Goal: Check status: Check status

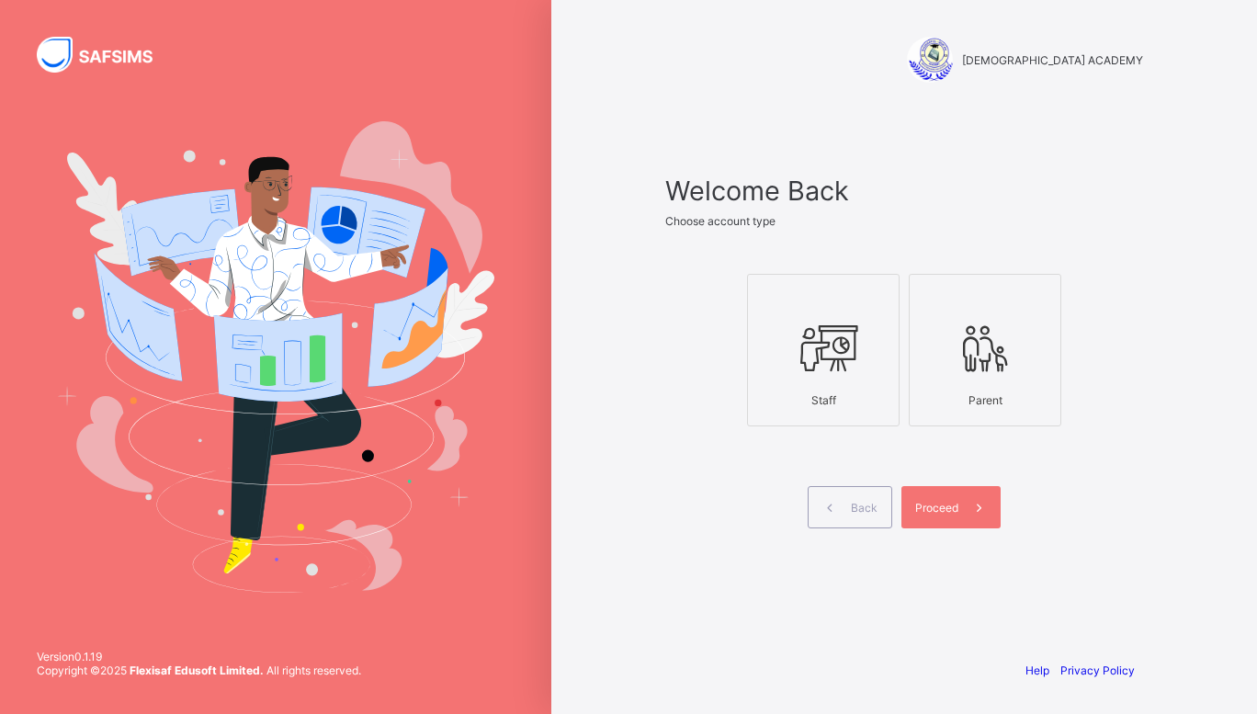
click at [832, 342] on icon at bounding box center [823, 348] width 64 height 55
click at [940, 358] on div at bounding box center [985, 347] width 132 height 73
click at [858, 401] on div "Staff" at bounding box center [823, 400] width 132 height 32
click at [945, 505] on span "Proceed" at bounding box center [936, 508] width 43 height 14
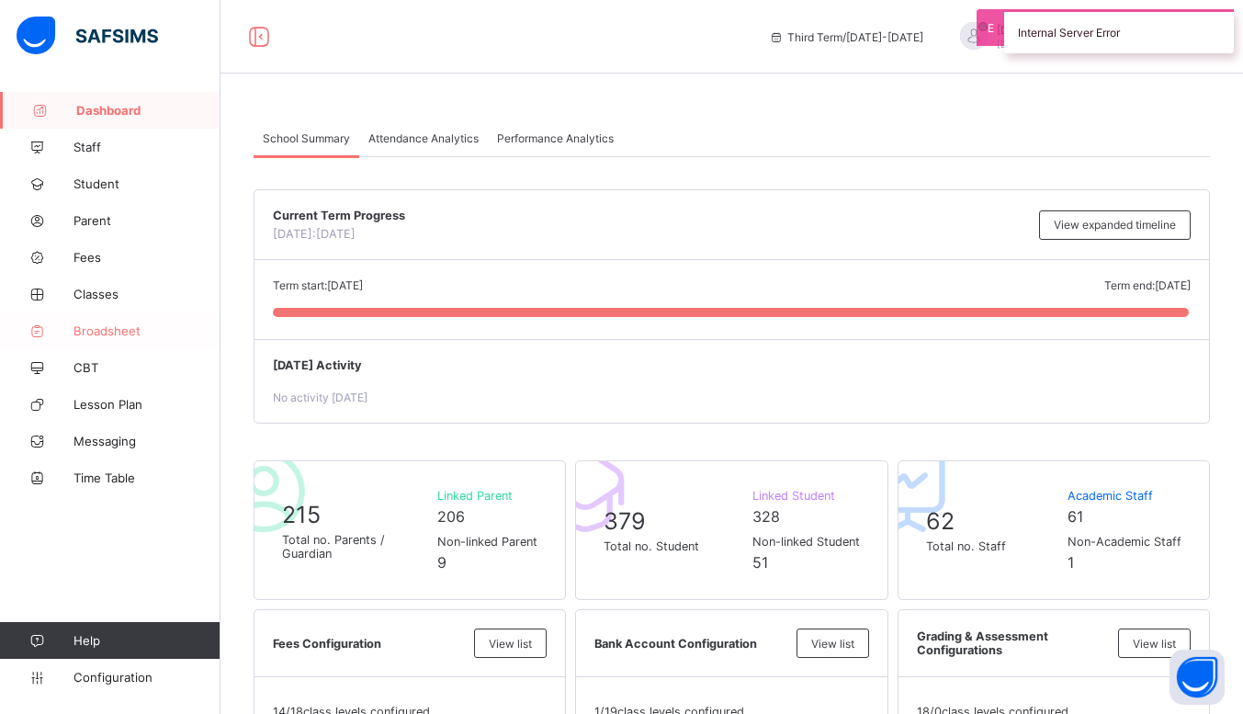
click at [136, 332] on span "Broadsheet" at bounding box center [147, 330] width 147 height 15
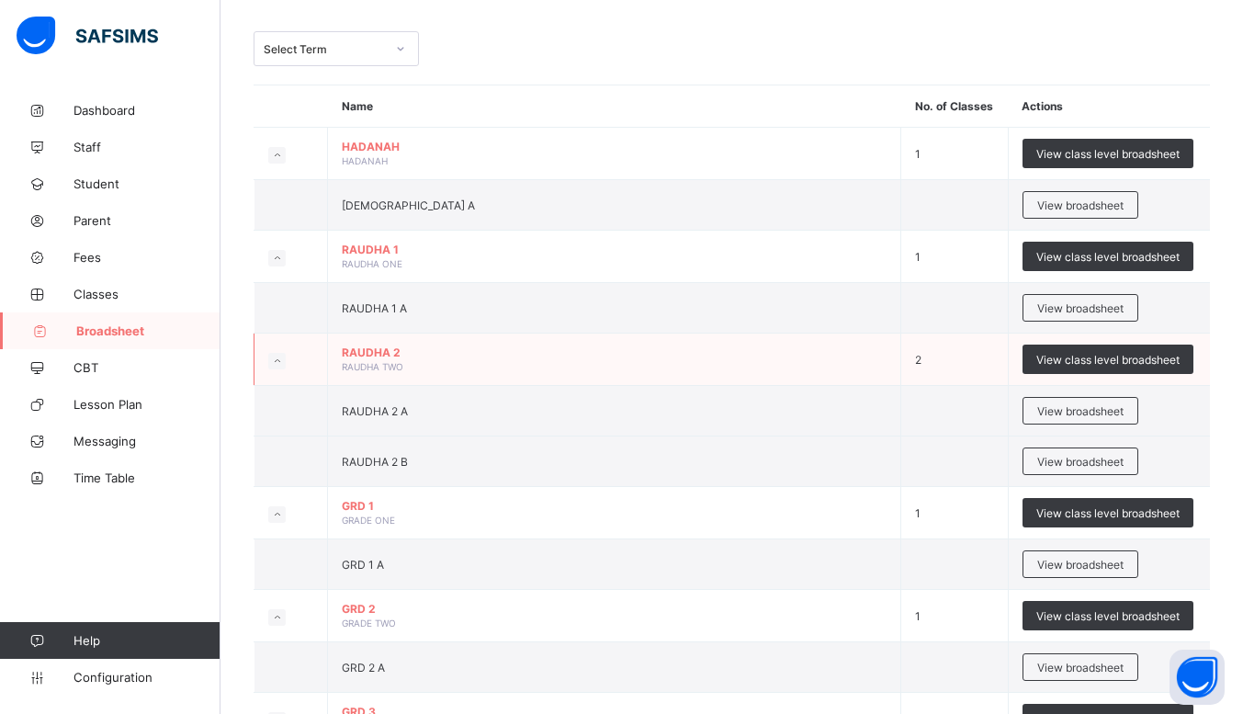
scroll to position [89, 0]
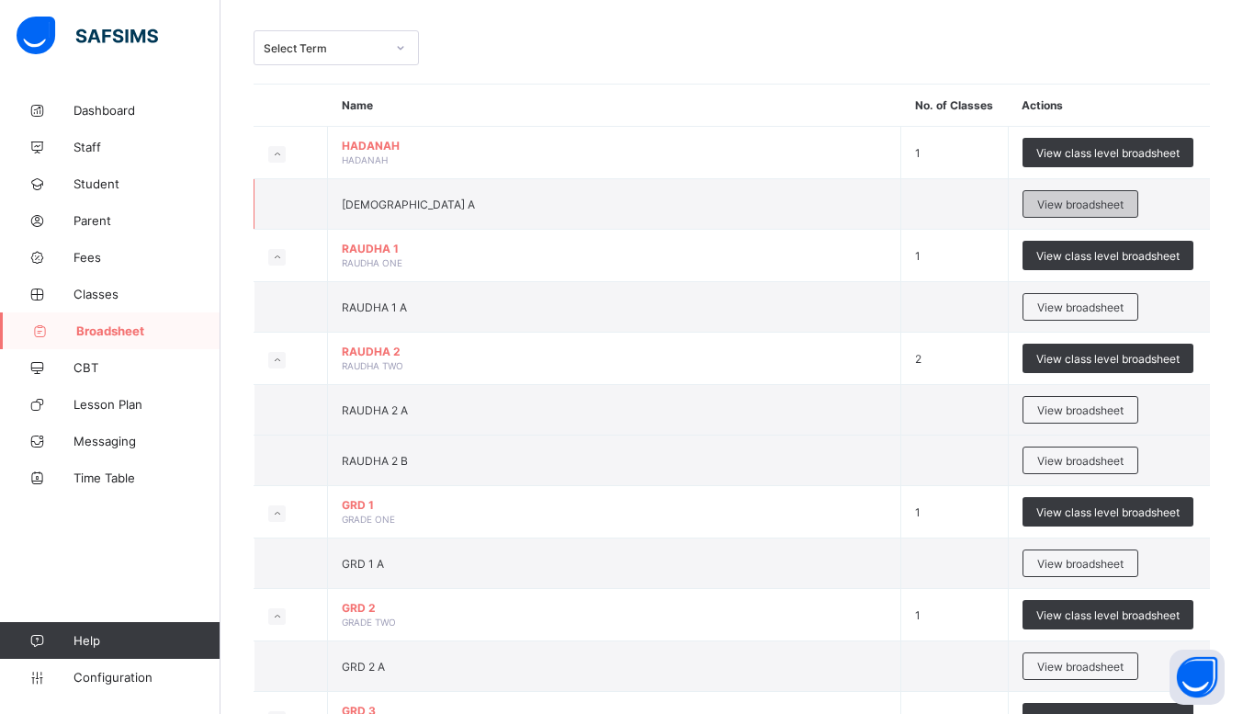
click at [1087, 198] on span "View broadsheet" at bounding box center [1080, 205] width 86 height 14
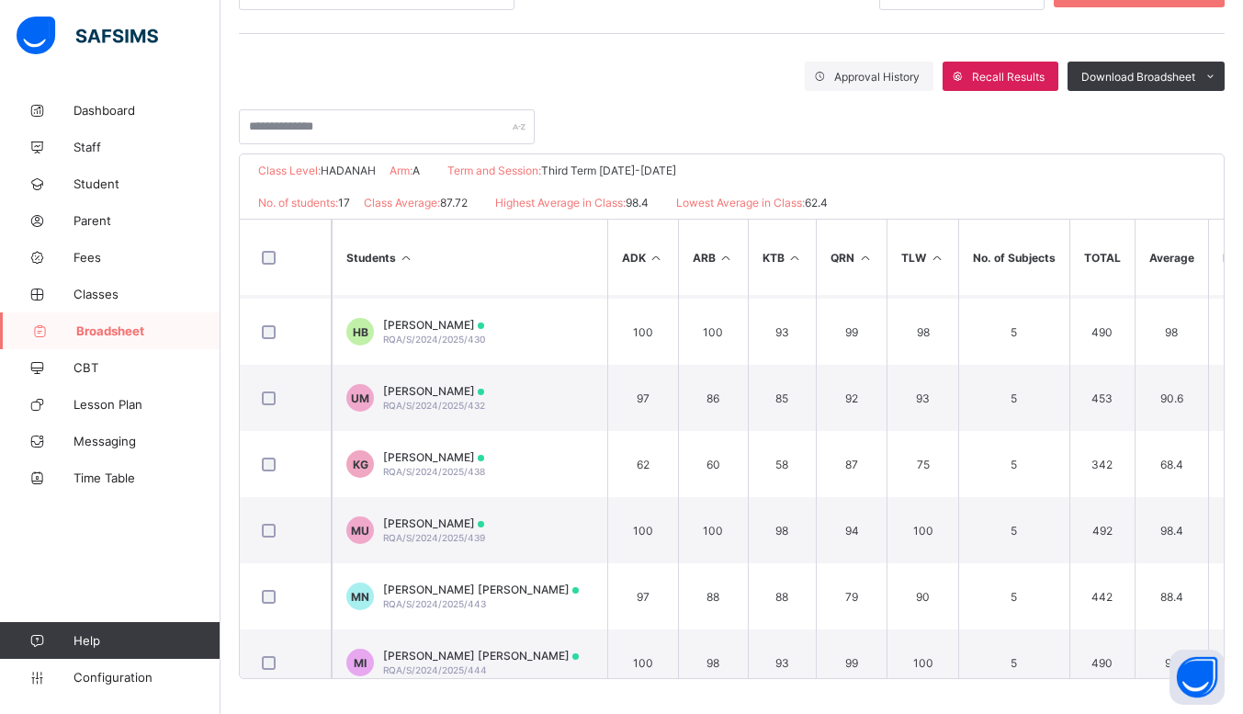
scroll to position [594, 0]
click at [898, 697] on div "Broadsheet / HADANAH A Class Arm Broadsheet Cumulative Third Term 2024-2025 Sen…" at bounding box center [732, 264] width 1023 height 901
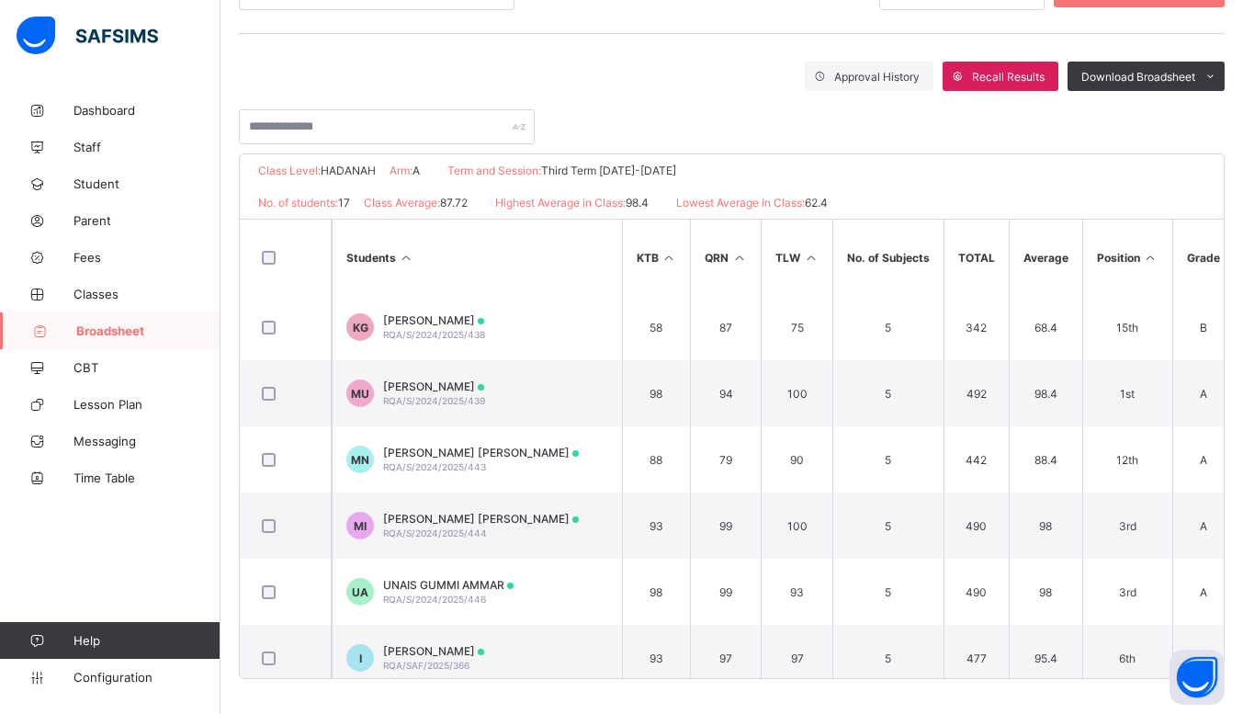
scroll to position [749, 126]
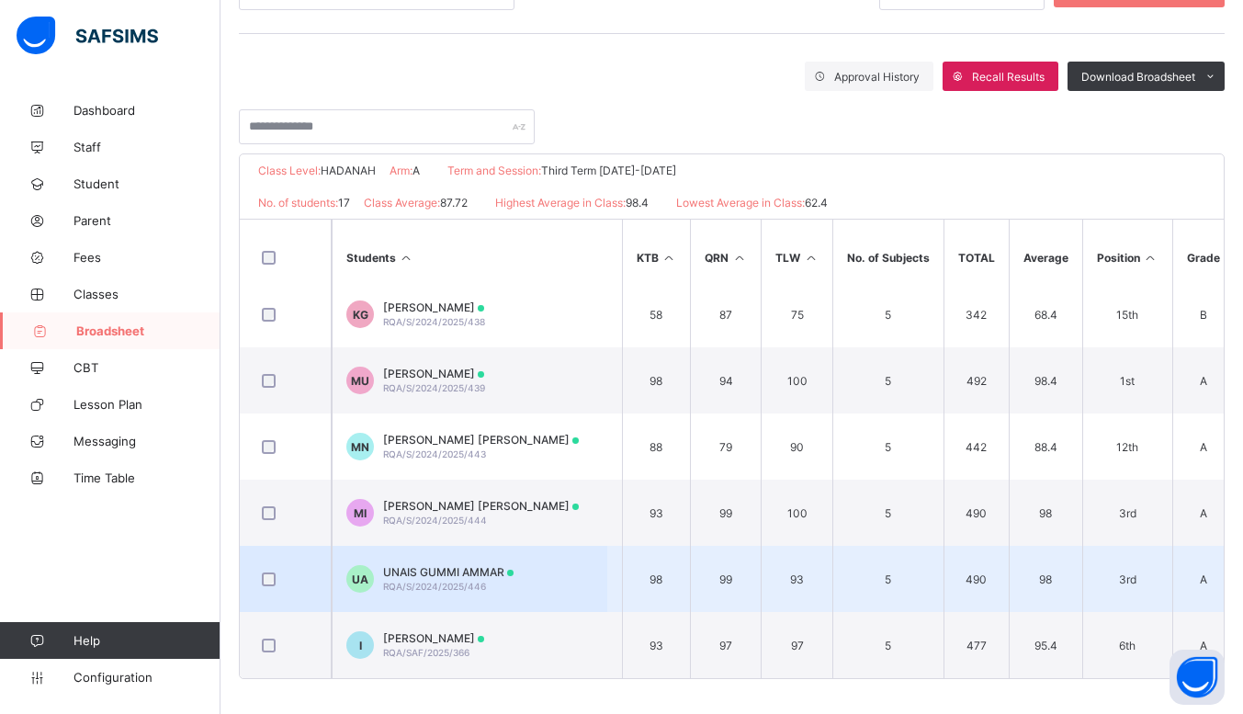
click at [404, 565] on span "UNAIS GUMMI AMMAR" at bounding box center [448, 572] width 130 height 14
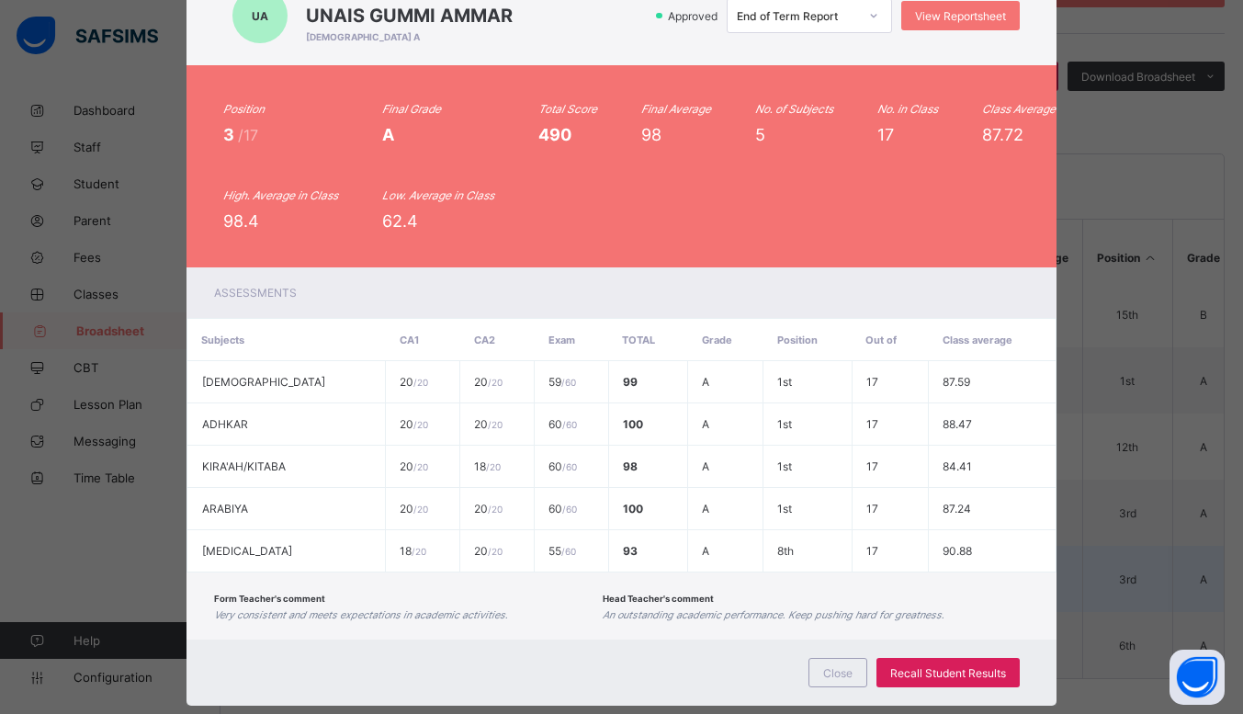
scroll to position [0, 0]
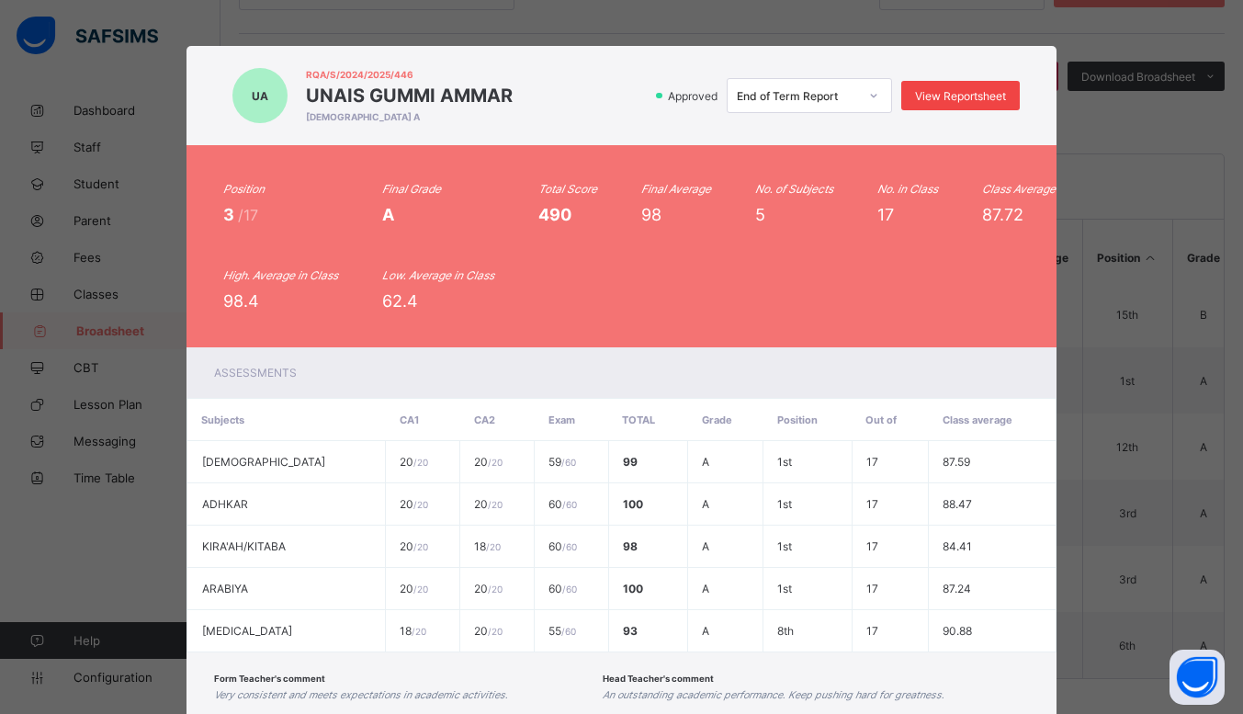
click at [967, 99] on span "View Reportsheet" at bounding box center [960, 96] width 91 height 14
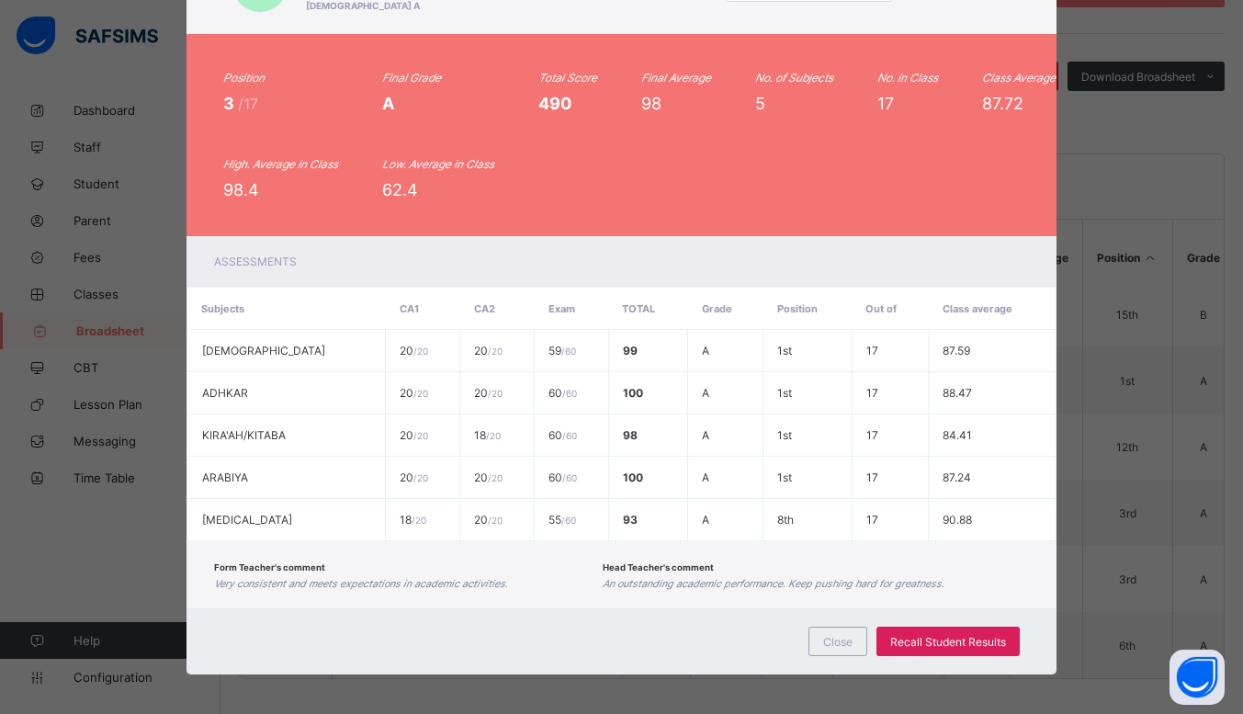
scroll to position [115, 0]
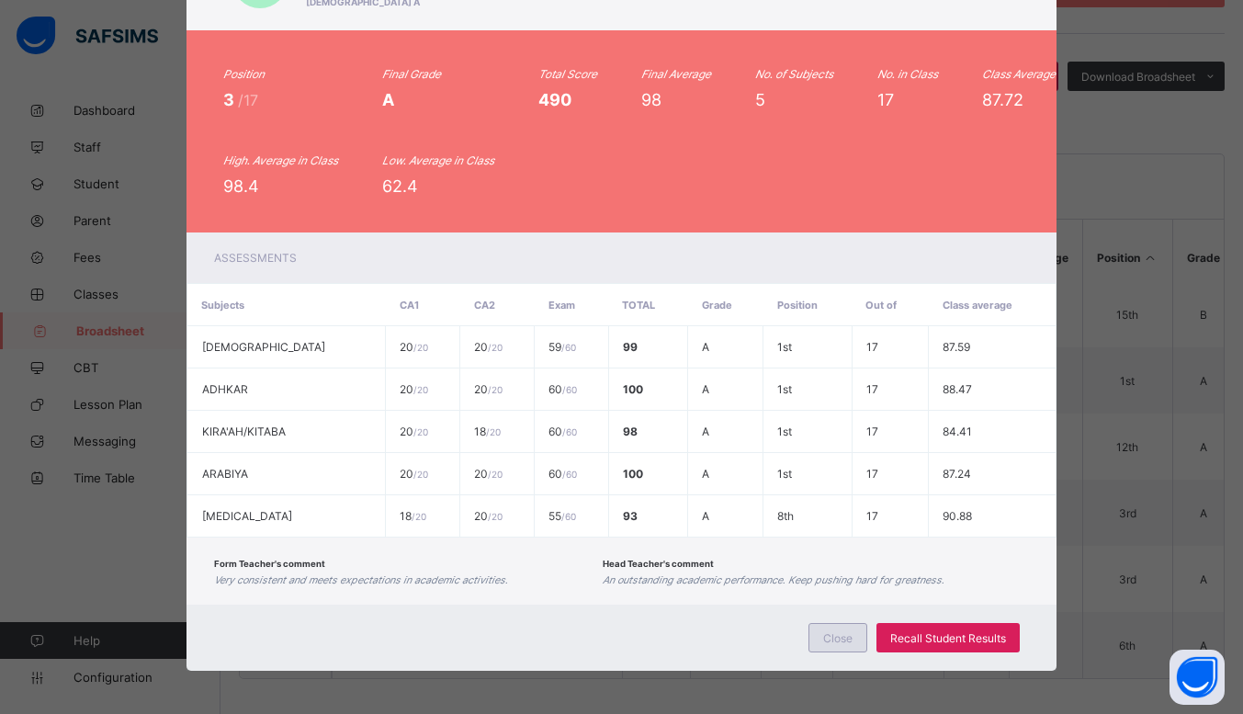
click at [809, 628] on div "Close" at bounding box center [838, 637] width 59 height 29
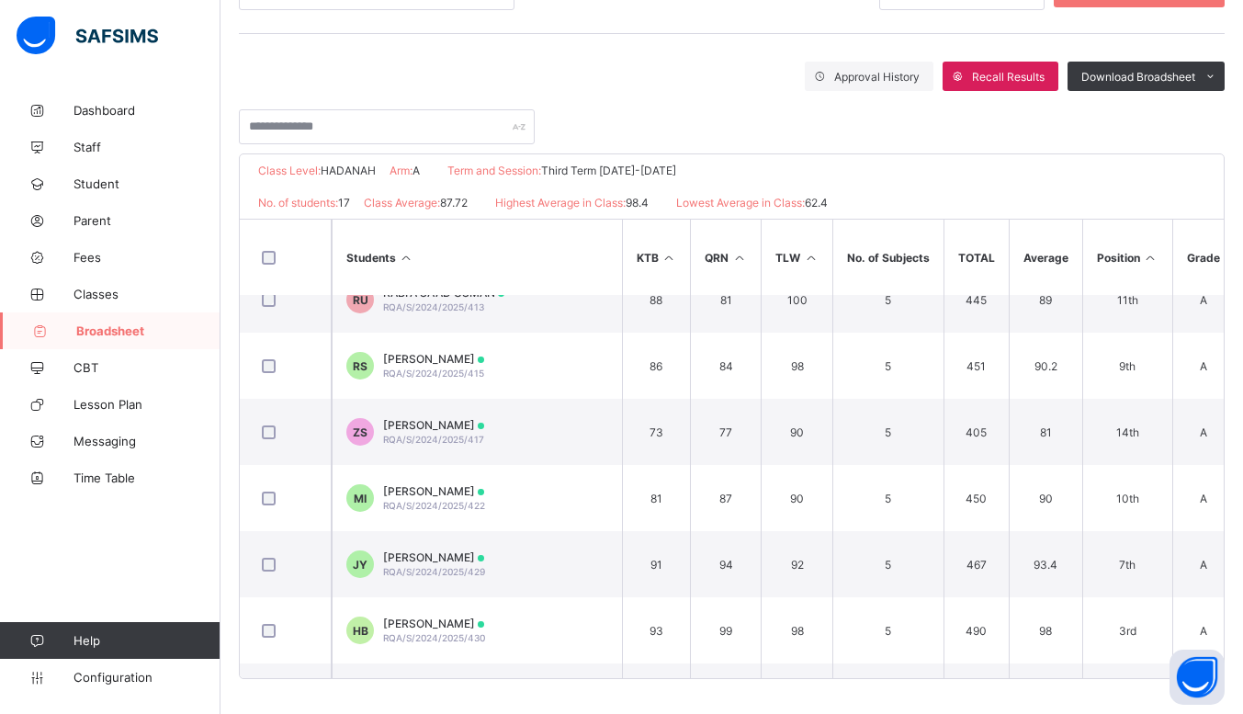
scroll to position [0, 126]
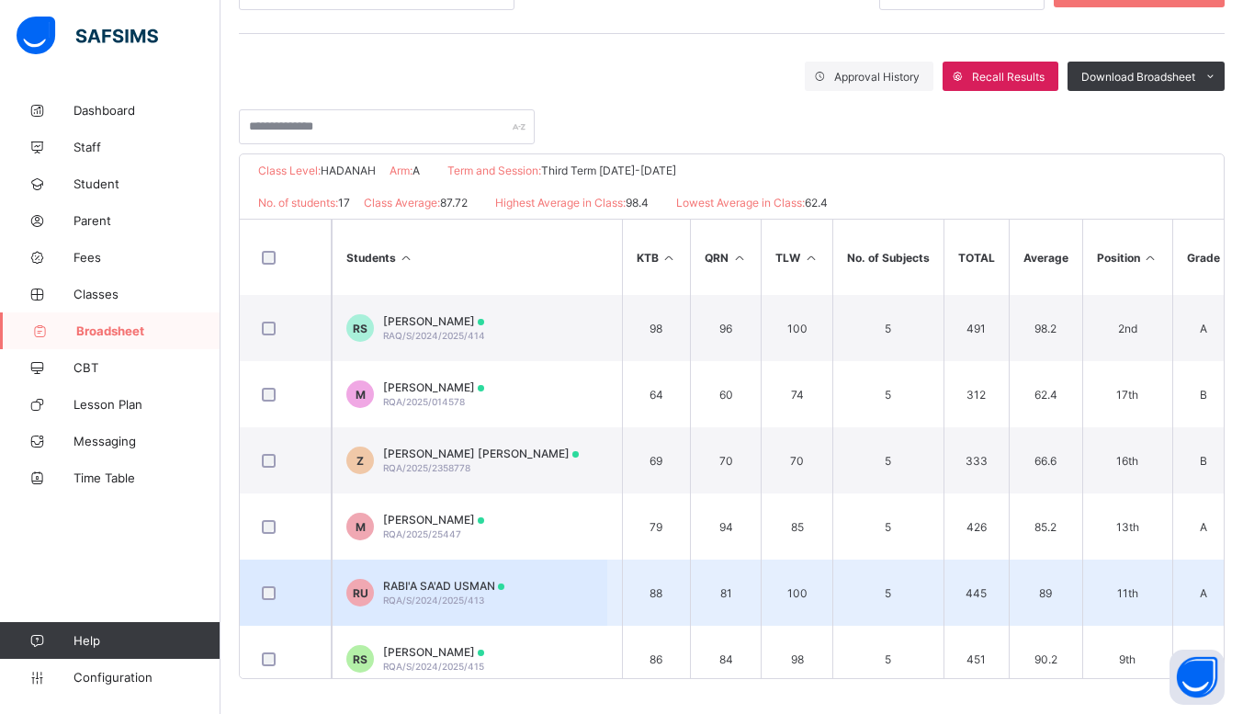
click at [636, 595] on td "88" at bounding box center [656, 593] width 69 height 66
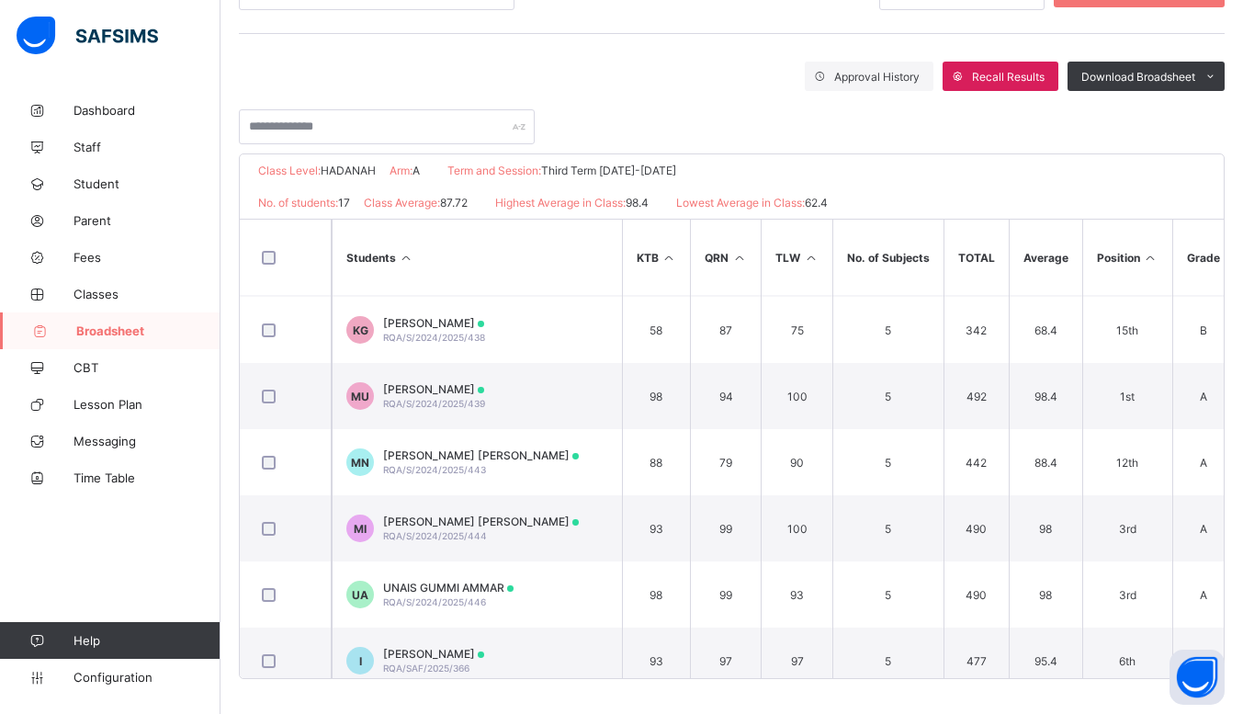
scroll to position [749, 126]
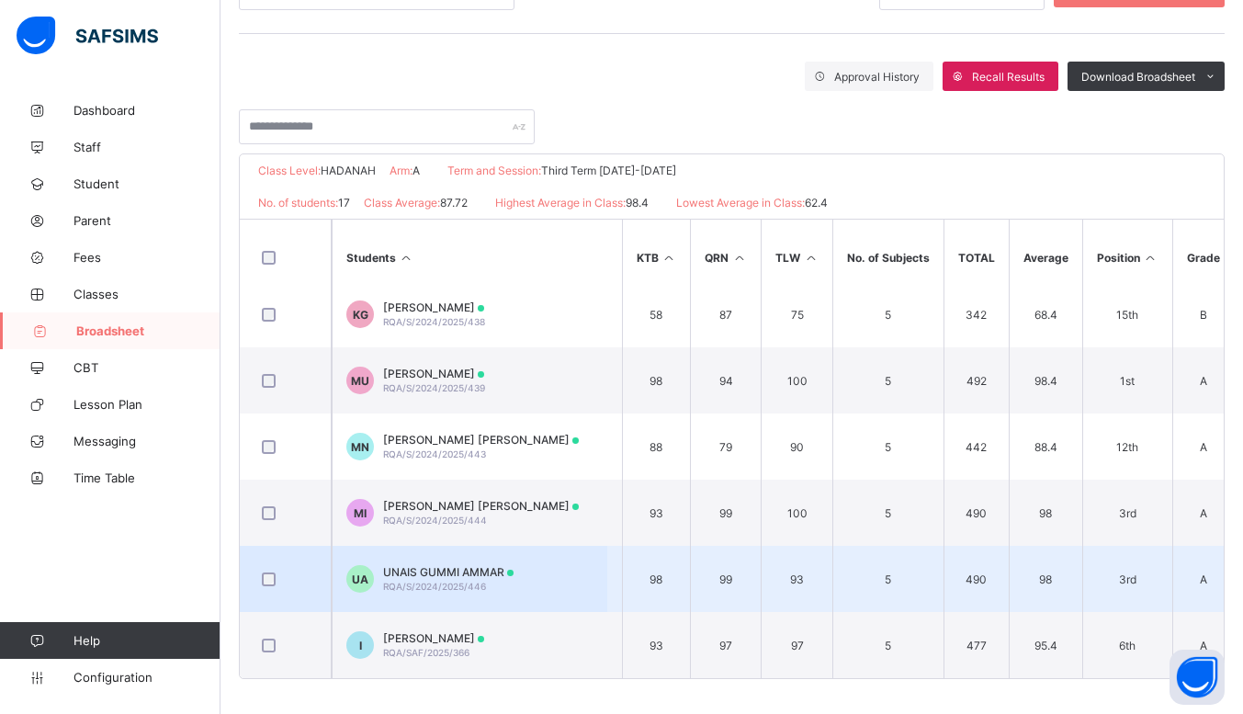
click at [425, 581] on span "RQA/S/2024/2025/446" at bounding box center [434, 586] width 103 height 11
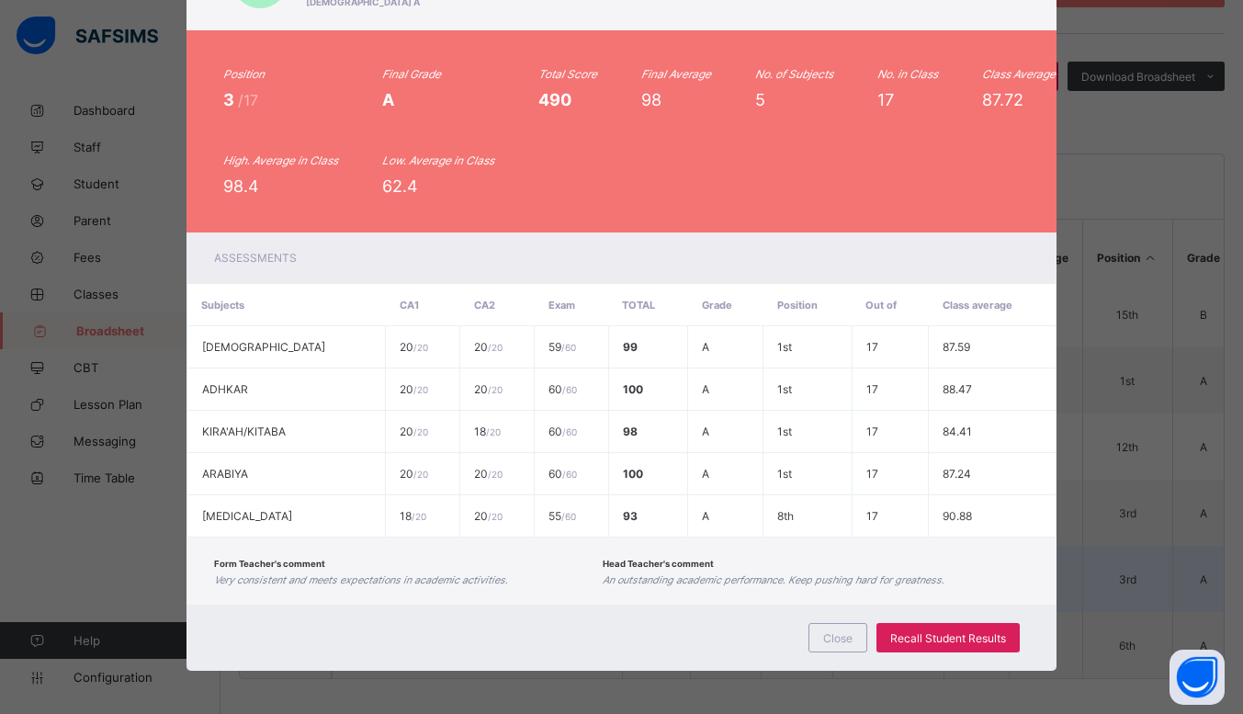
scroll to position [0, 0]
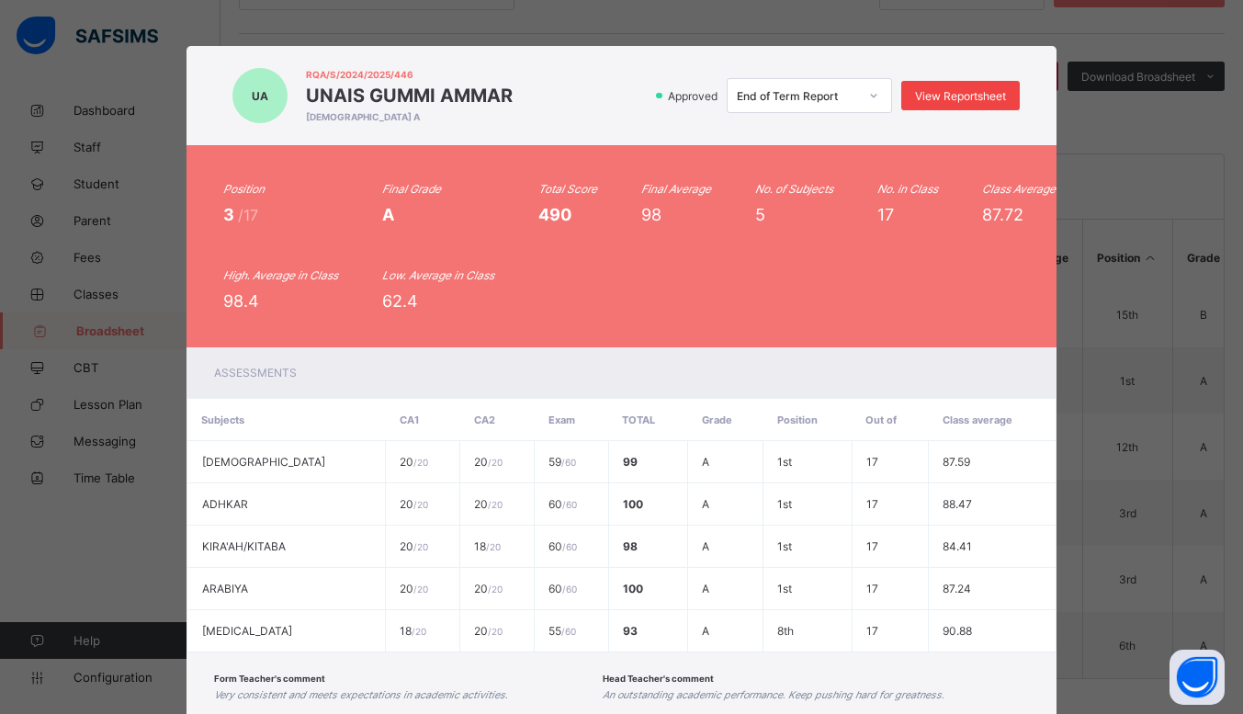
click at [954, 96] on span "View Reportsheet" at bounding box center [960, 96] width 91 height 14
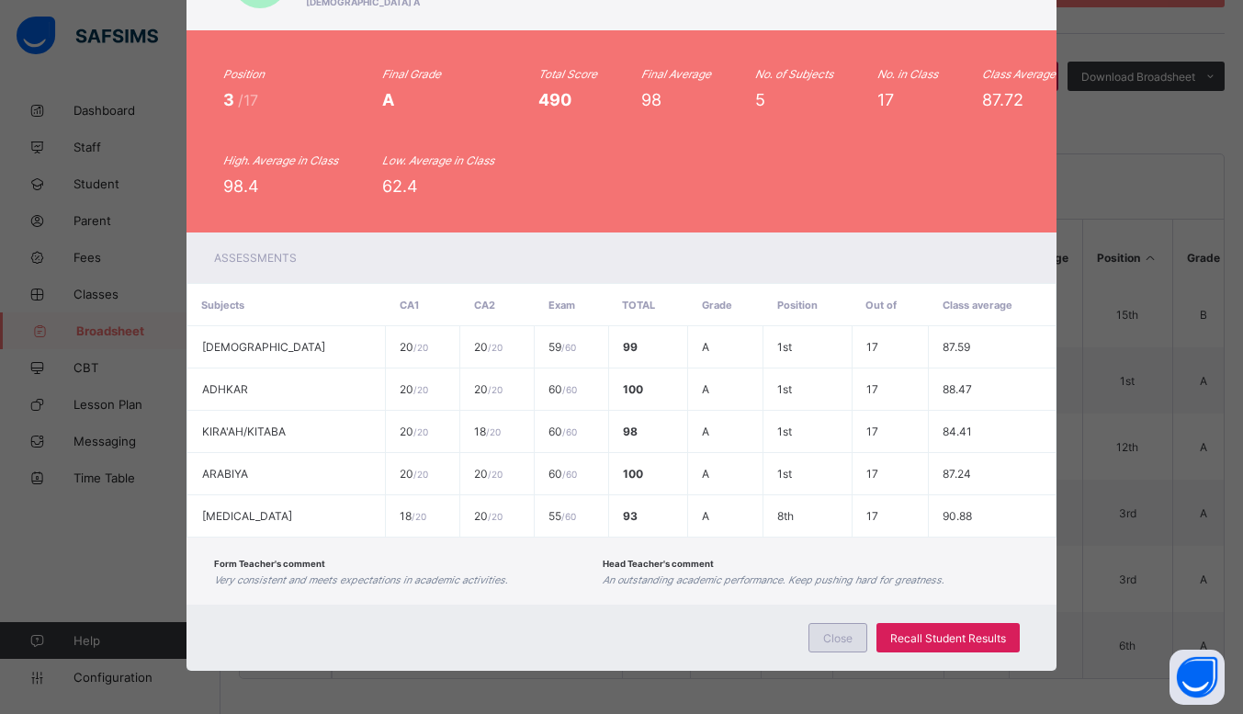
click at [834, 632] on span "Close" at bounding box center [837, 638] width 29 height 14
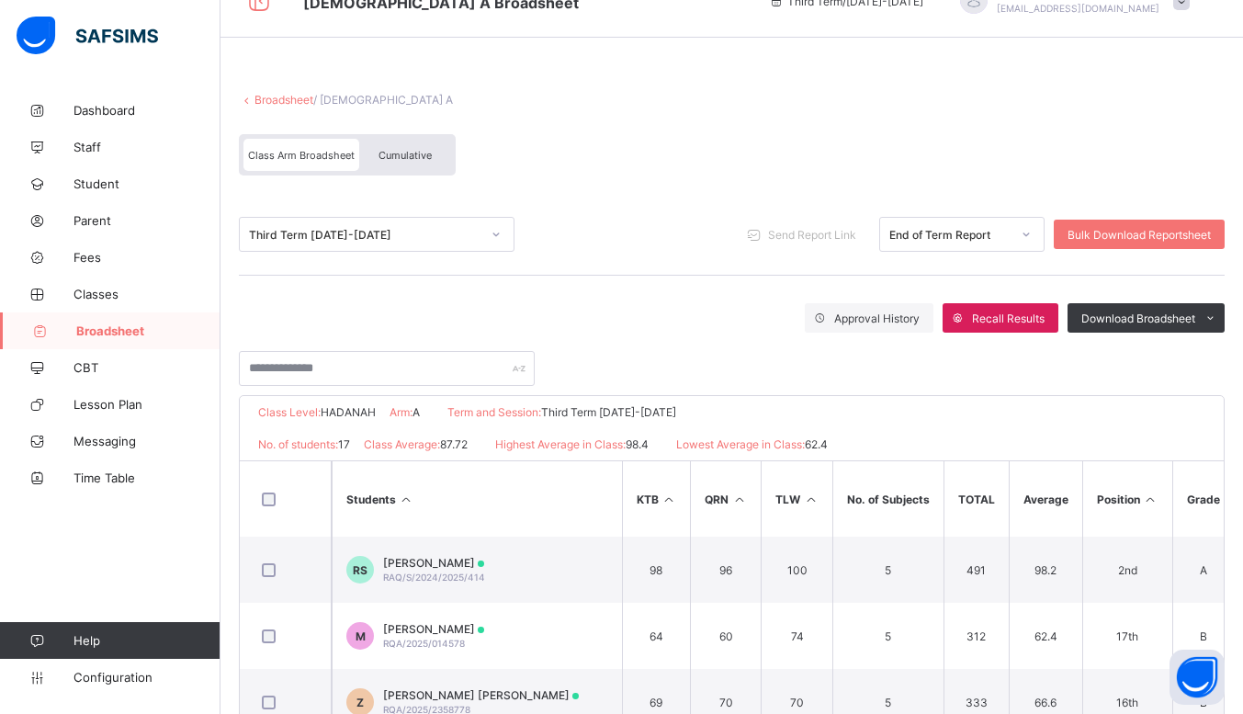
scroll to position [0, 0]
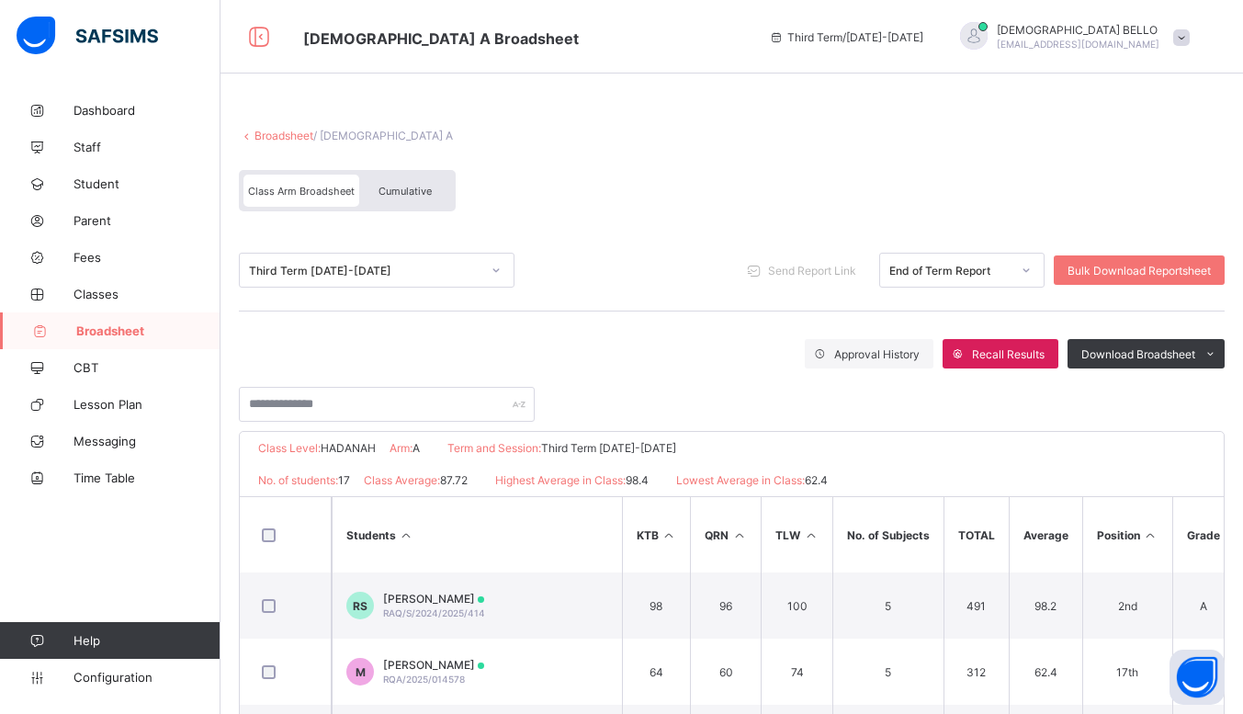
click at [277, 135] on link "Broadsheet" at bounding box center [284, 136] width 59 height 14
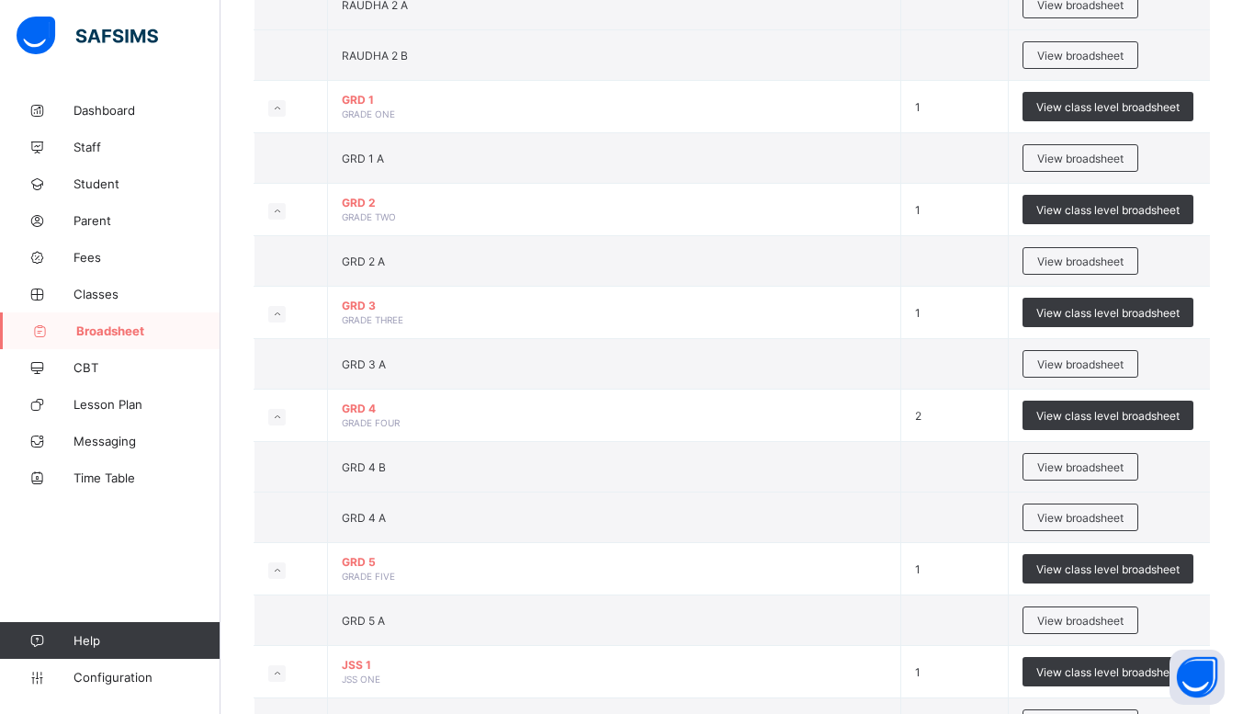
scroll to position [496, 0]
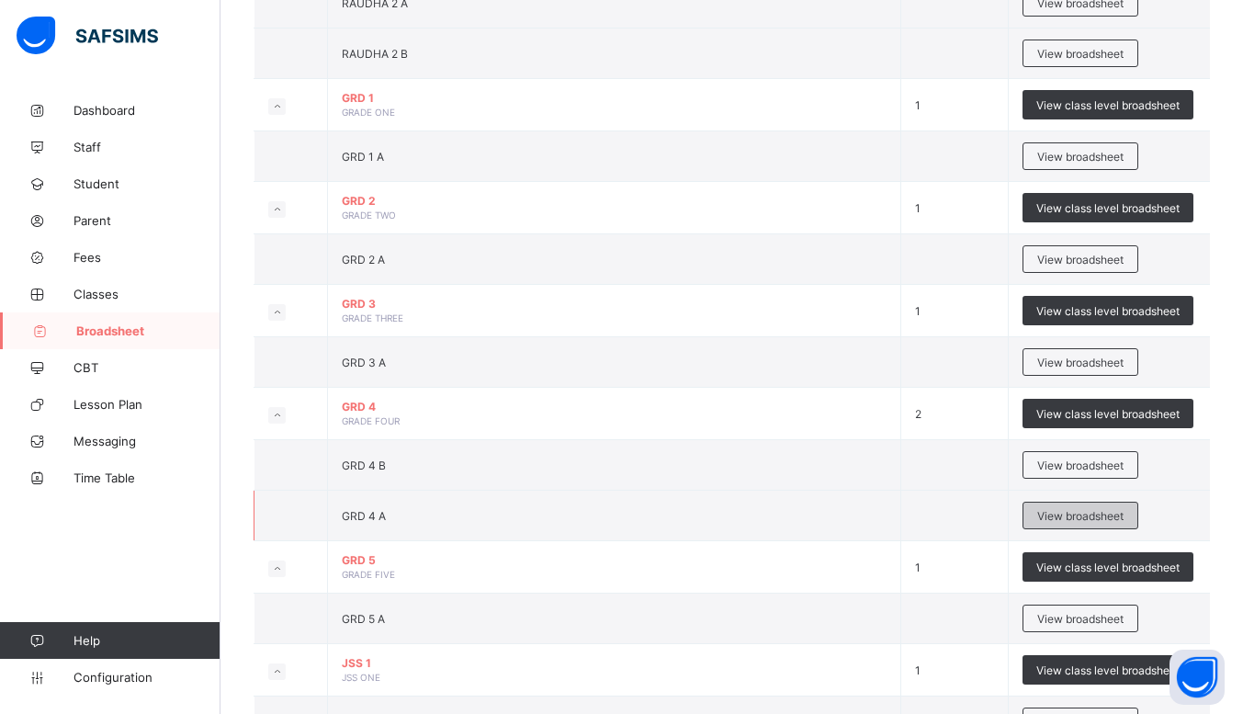
click at [1096, 520] on span "View broadsheet" at bounding box center [1080, 516] width 86 height 14
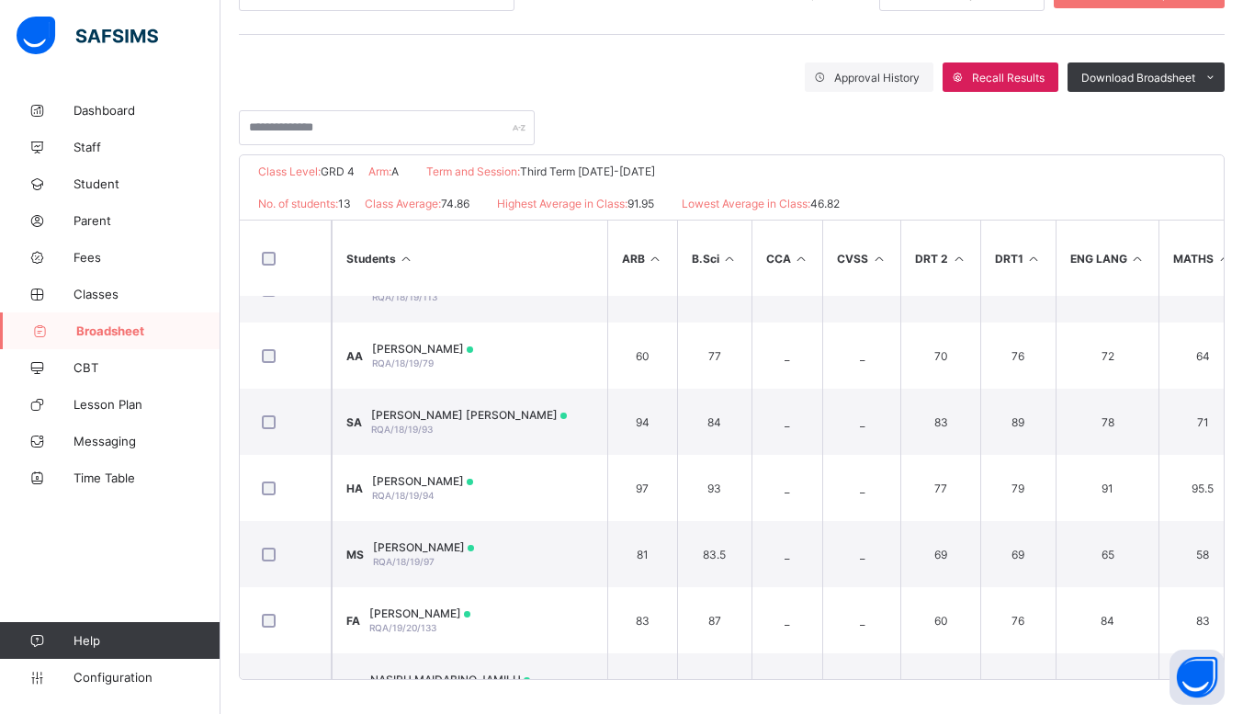
scroll to position [35, 0]
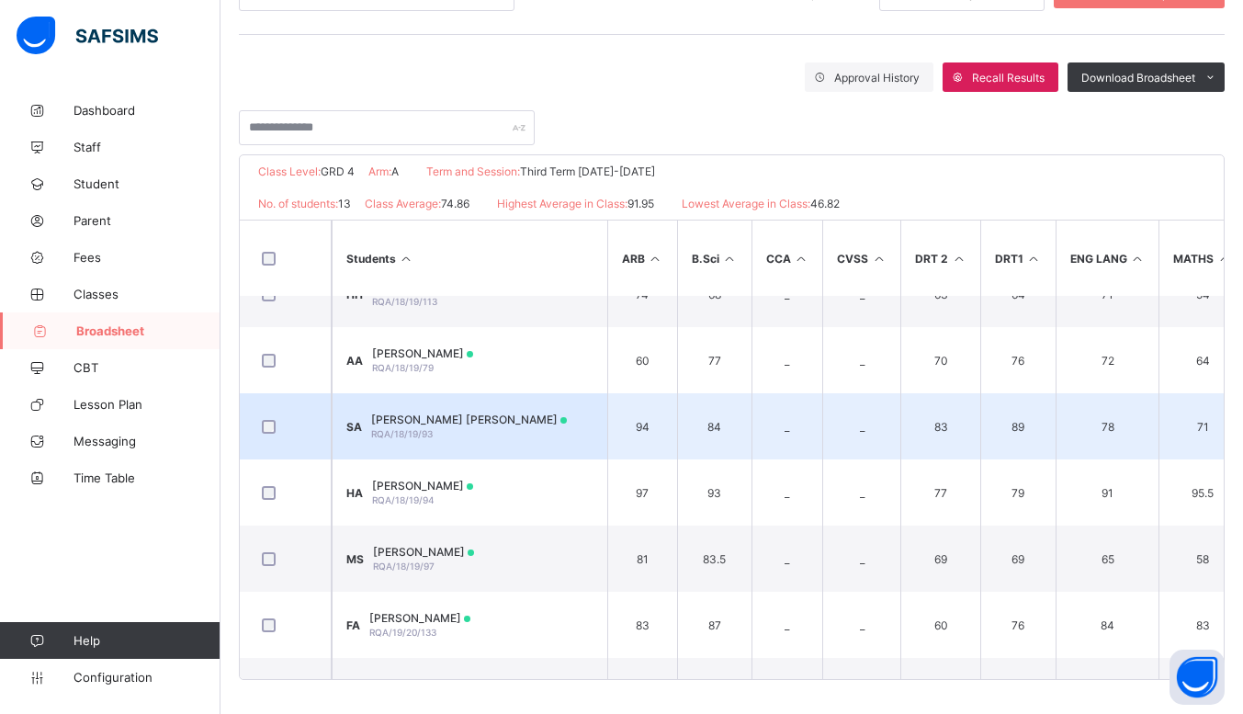
click at [482, 419] on span "SUHAIL GUMMI AMMAR" at bounding box center [469, 420] width 196 height 14
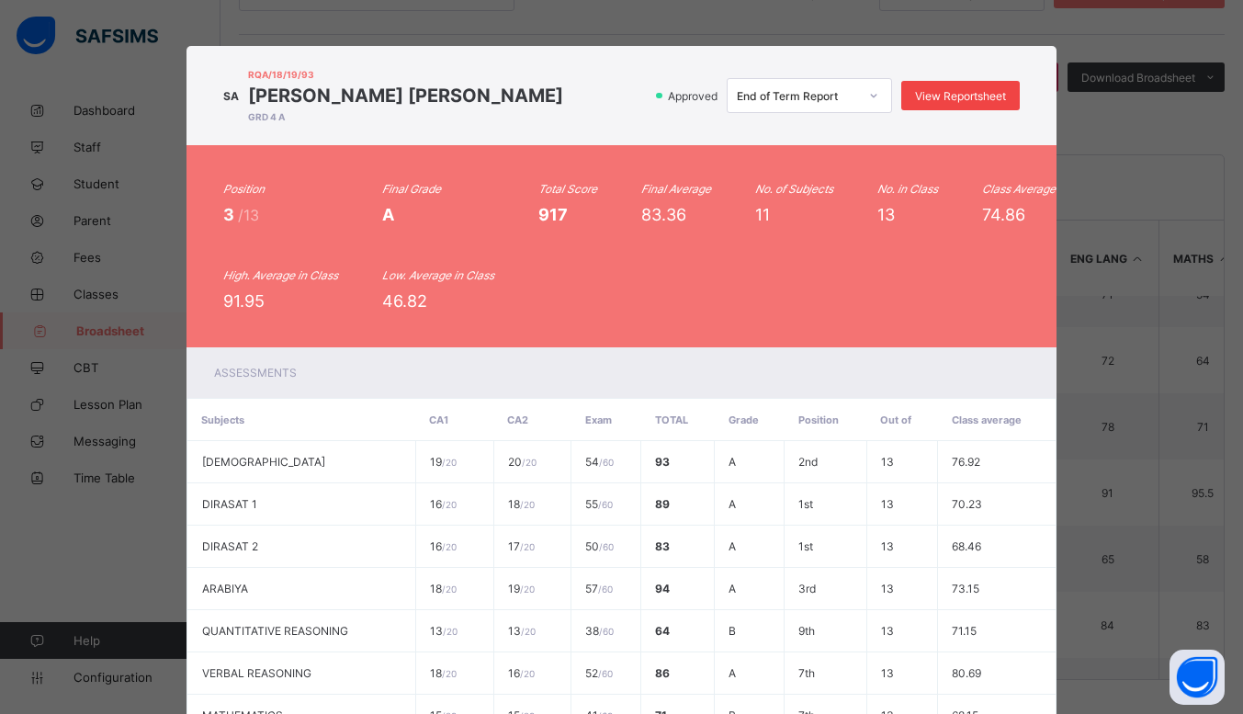
click at [995, 101] on span "View Reportsheet" at bounding box center [960, 96] width 91 height 14
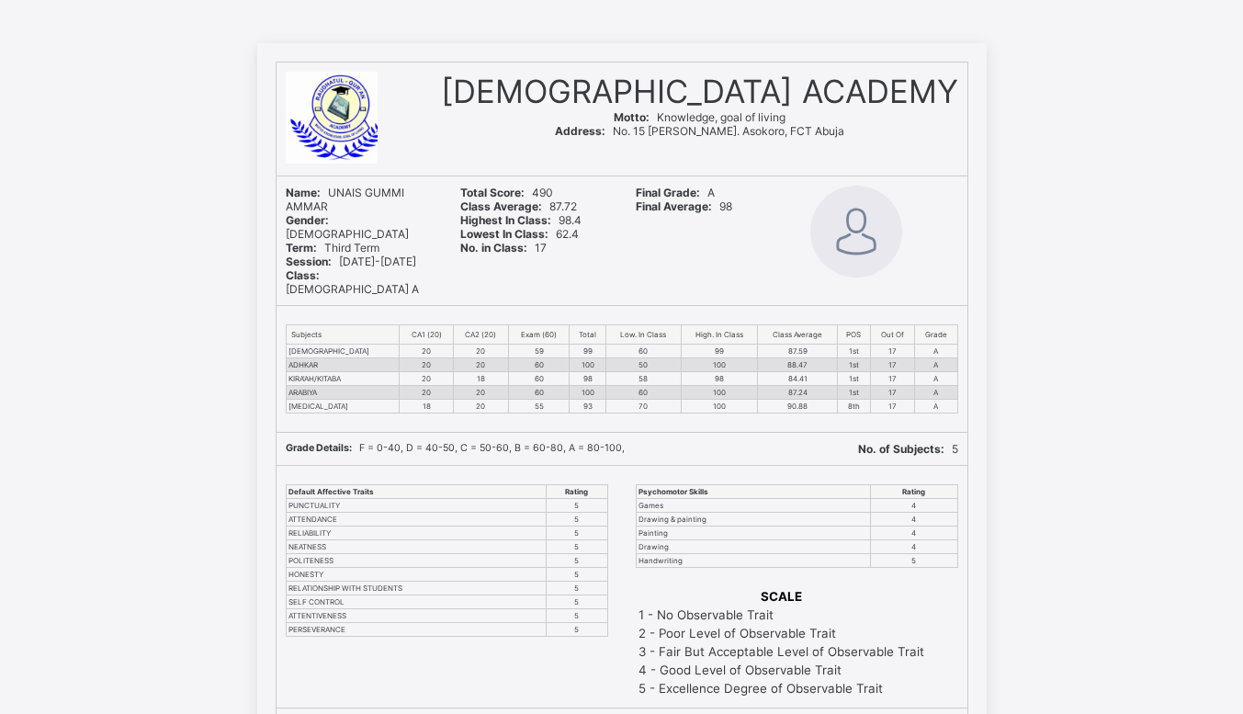
scroll to position [76, 0]
